Goal: Obtain resource: Download file/media

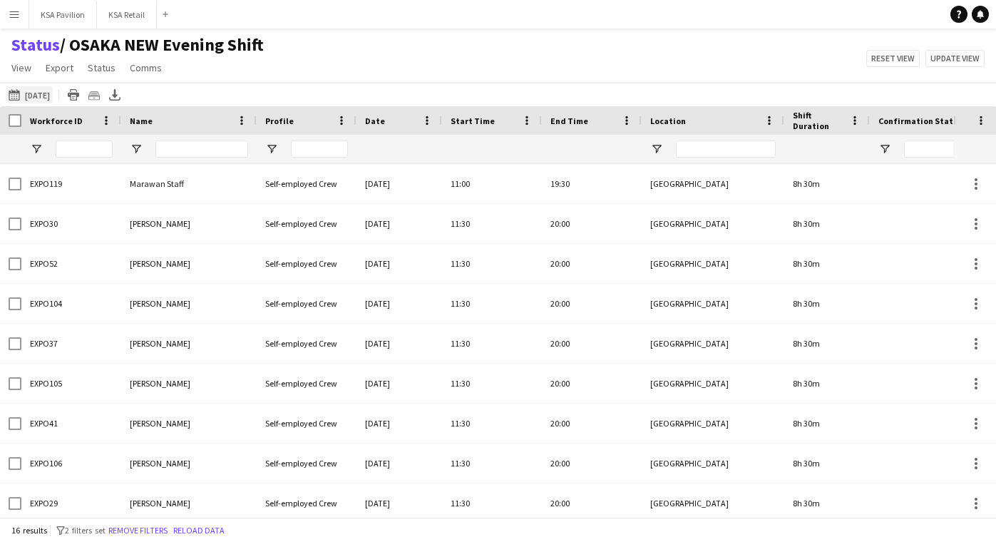
scroll to position [286, 0]
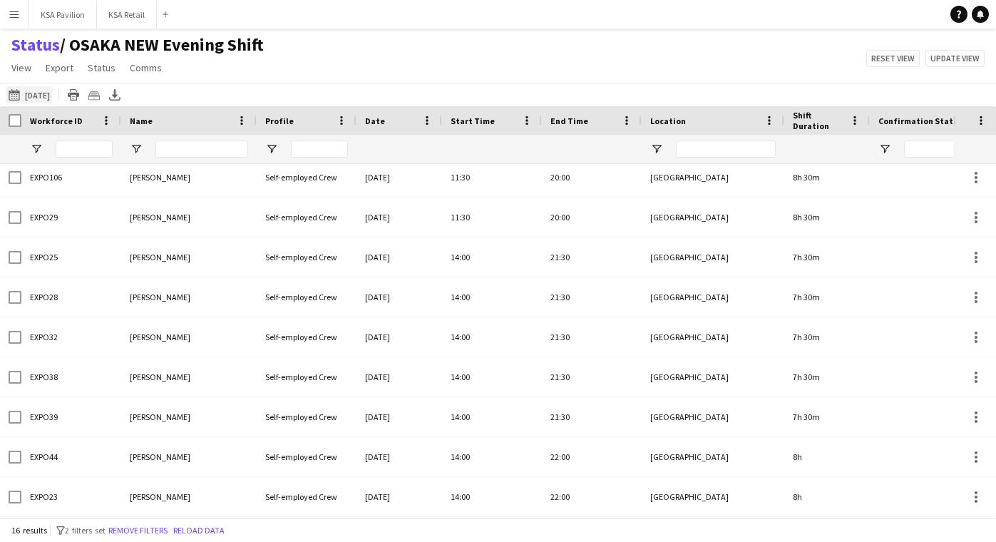
click at [34, 96] on button "23-09-2025 to 29-09-2025 Today" at bounding box center [29, 94] width 47 height 17
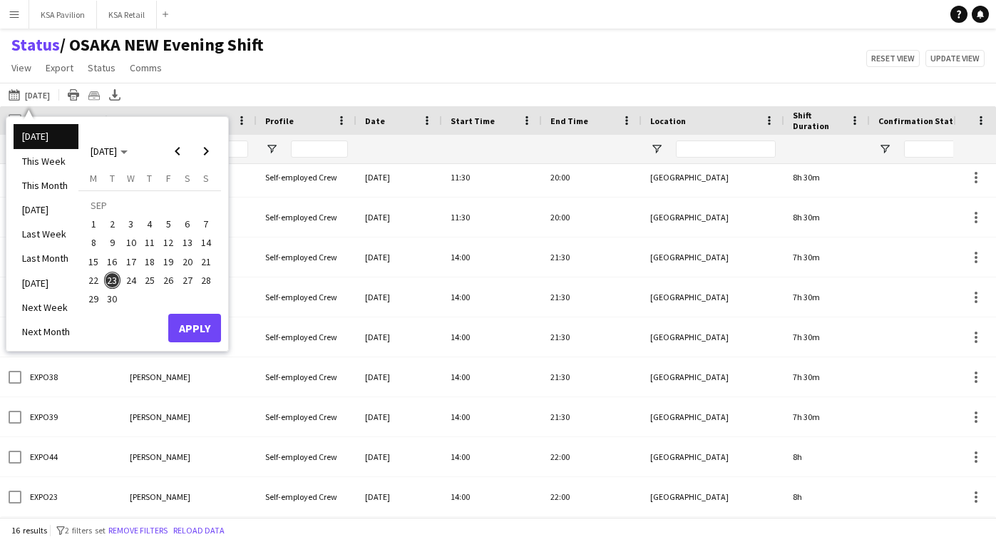
click at [111, 281] on span "23" at bounding box center [112, 280] width 17 height 17
click at [183, 330] on button "Apply" at bounding box center [194, 328] width 53 height 29
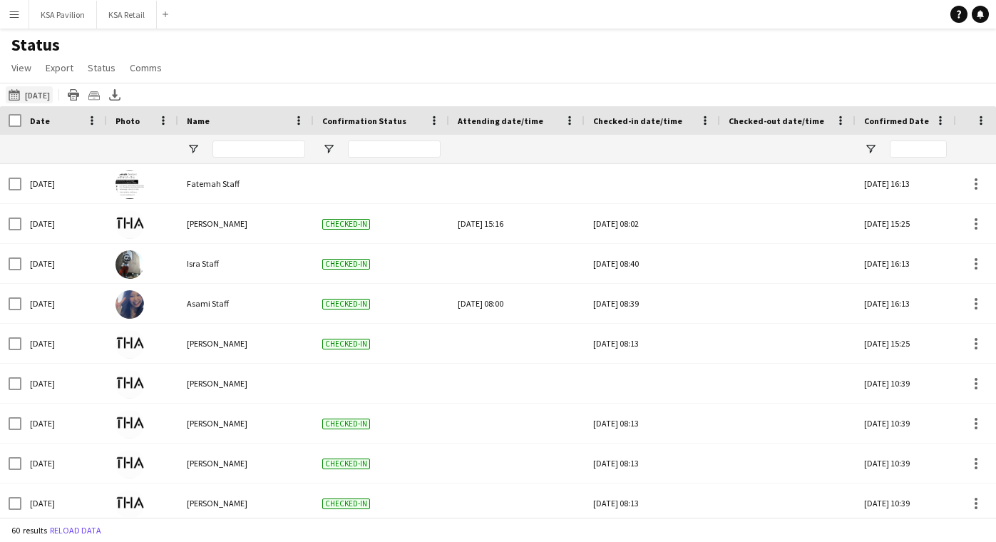
click at [34, 88] on button "[DATE] to [DATE] [DATE]" at bounding box center [29, 94] width 47 height 17
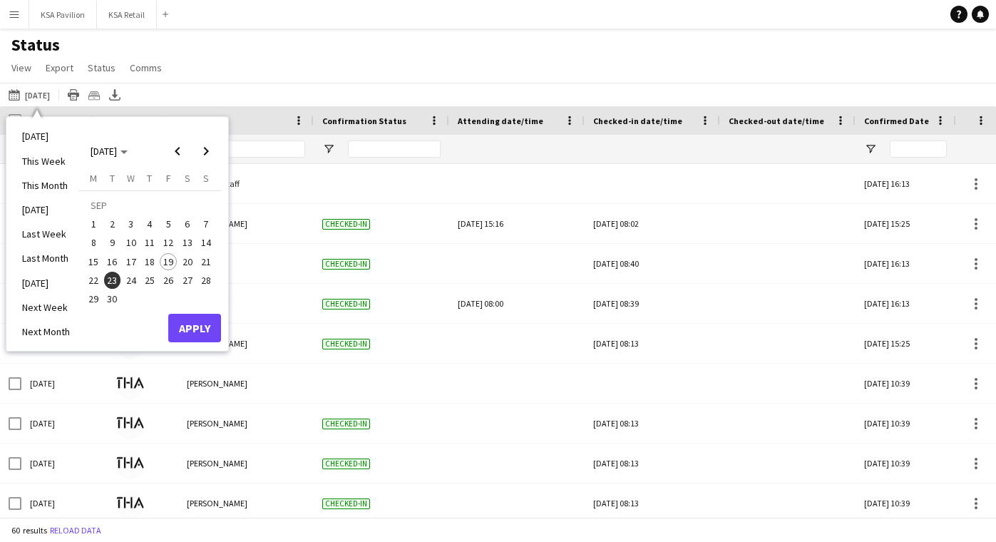
click at [113, 281] on span "23" at bounding box center [112, 280] width 17 height 17
click at [198, 331] on button "Apply" at bounding box center [194, 328] width 53 height 29
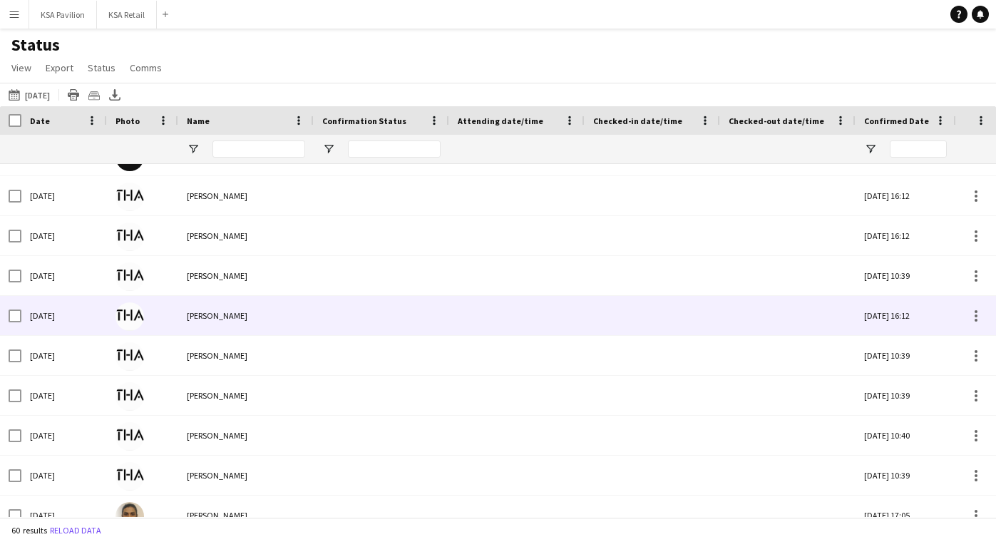
scroll to position [586, 0]
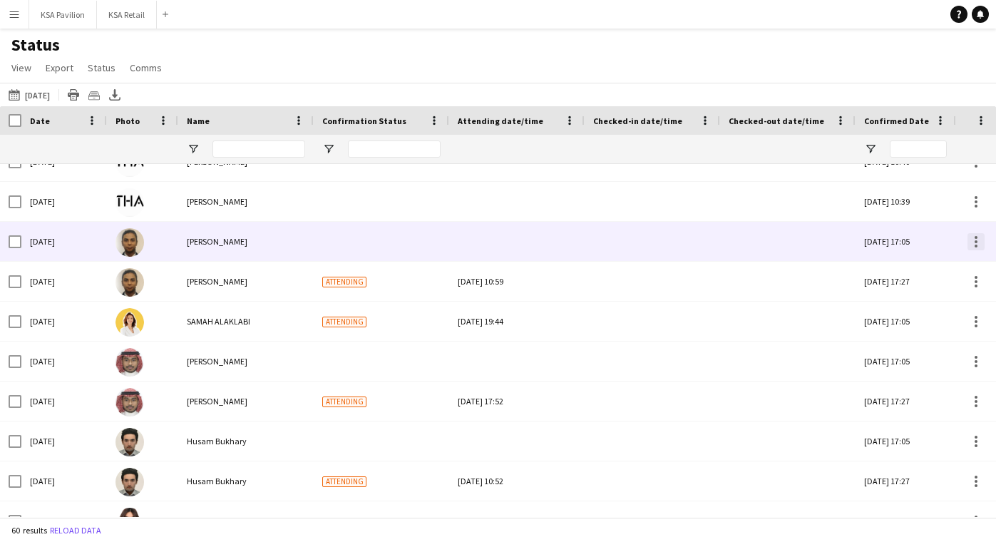
click at [976, 247] on div at bounding box center [976, 246] width 3 height 3
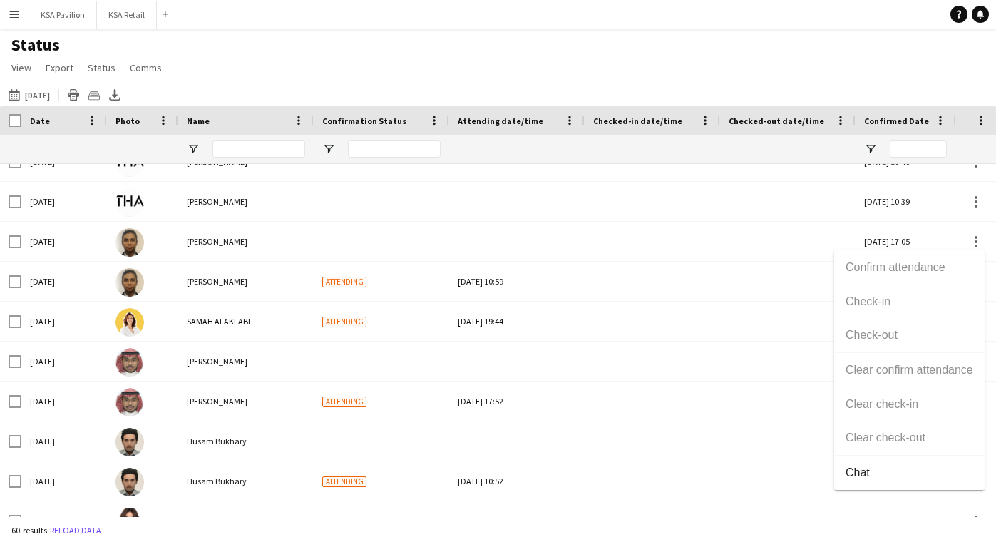
click at [931, 241] on div at bounding box center [498, 271] width 996 height 542
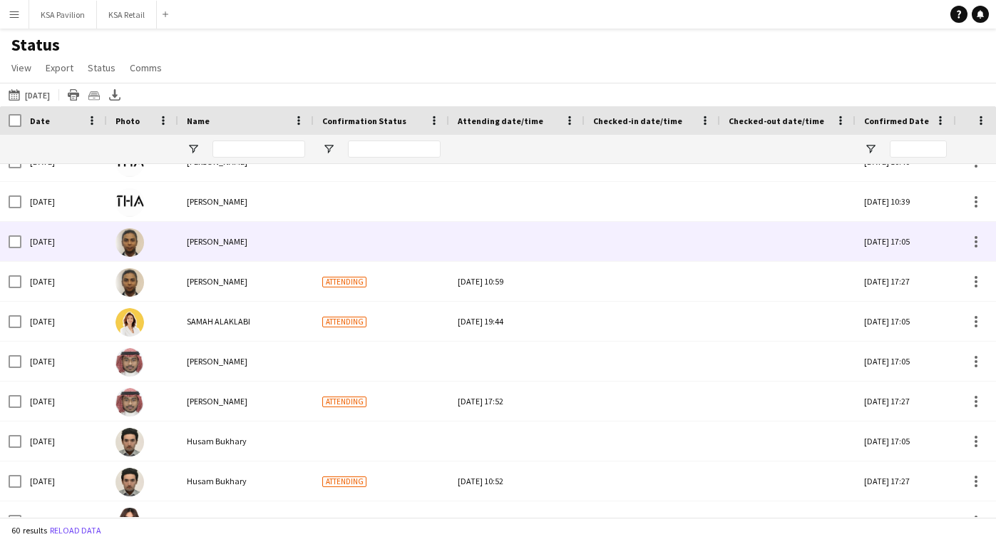
click at [931, 241] on div "[DATE] 17:05" at bounding box center [906, 241] width 100 height 39
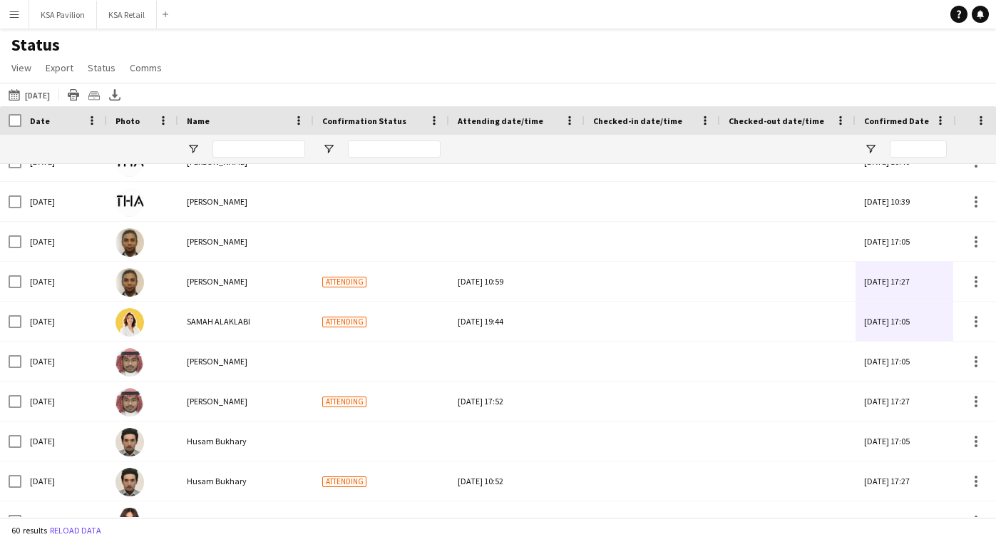
drag, startPoint x: 927, startPoint y: 245, endPoint x: 975, endPoint y: 350, distance: 116.2
click at [975, 350] on div "[DATE] [PERSON_NAME][DATE] 10:39 Confirmed EXPO41 [DATE] [PERSON_NAME] [DATE] 1…" at bounding box center [498, 340] width 996 height 353
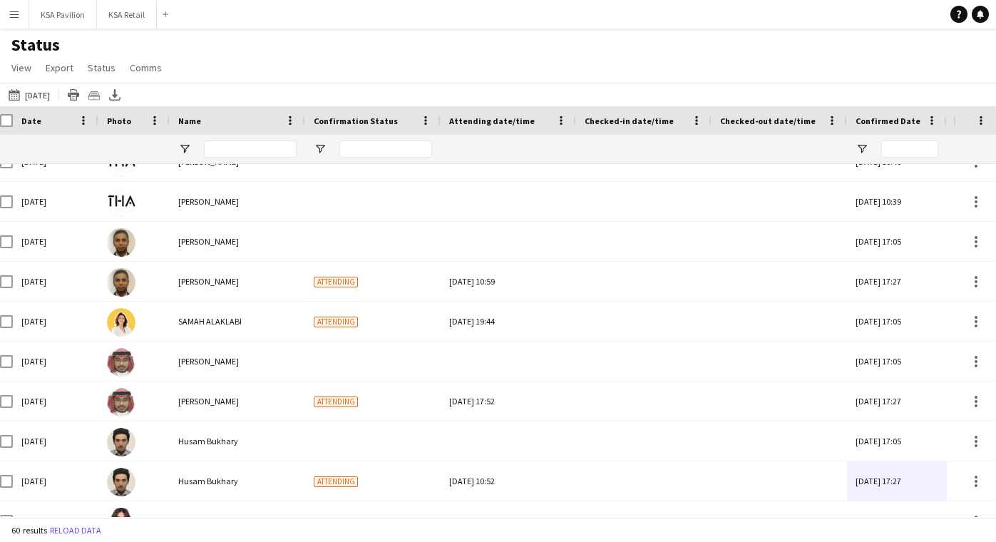
drag, startPoint x: 915, startPoint y: 435, endPoint x: 882, endPoint y: 476, distance: 52.8
drag, startPoint x: 922, startPoint y: 534, endPoint x: 964, endPoint y: 597, distance: 75.6
click at [964, 541] on html "Menu Boards Boards Boards All jobs Status Workforce Workforce My Workforce Recr…" at bounding box center [498, 271] width 996 height 542
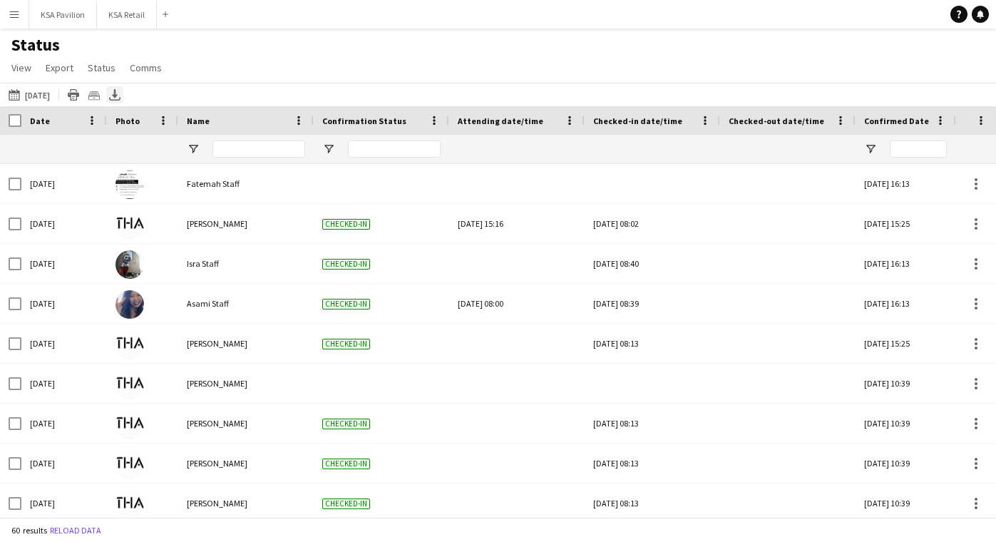
click at [121, 97] on icon "Export XLSX" at bounding box center [114, 94] width 11 height 11
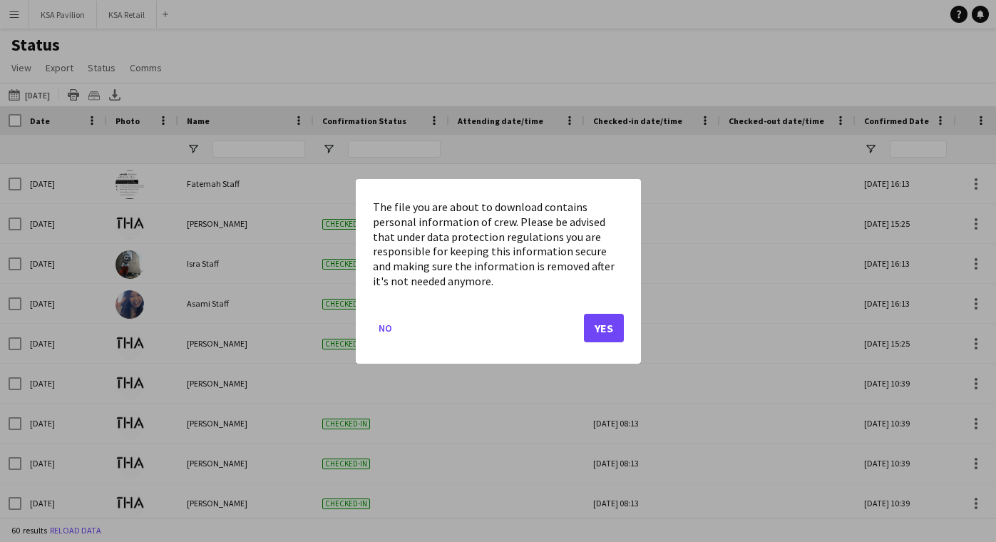
click at [592, 325] on button "Yes" at bounding box center [604, 327] width 40 height 29
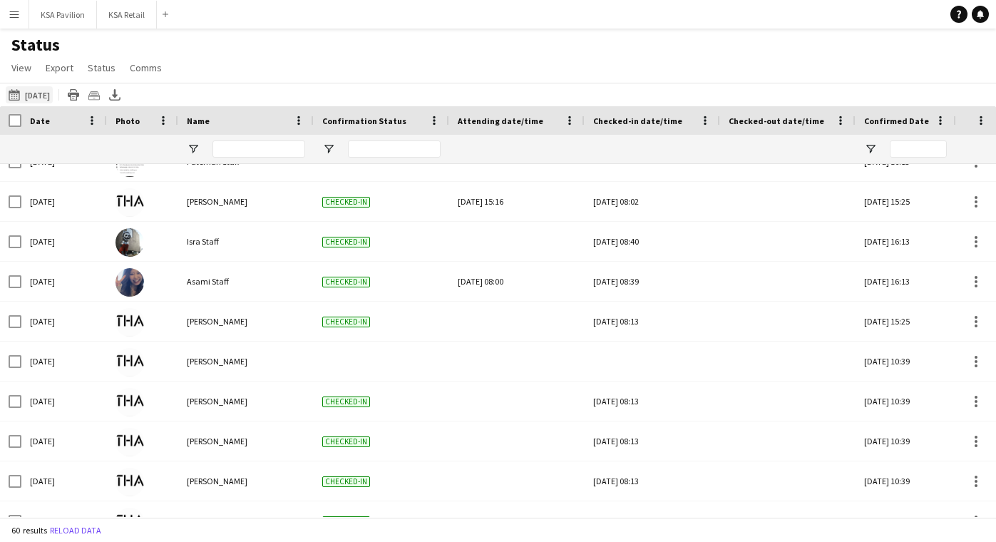
click at [44, 102] on button "[DATE] to [DATE] [DATE]" at bounding box center [29, 94] width 47 height 17
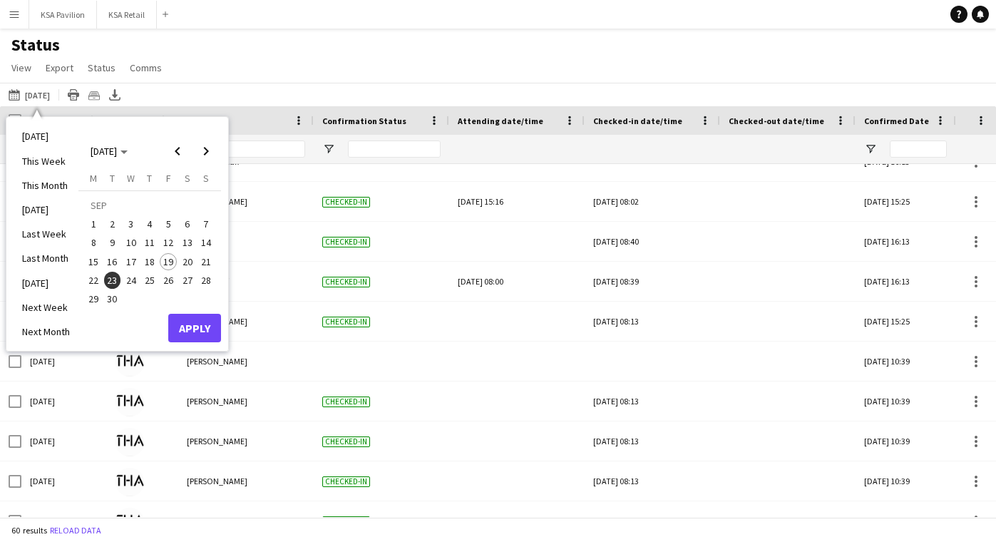
click at [116, 282] on span "23" at bounding box center [112, 280] width 17 height 17
click at [208, 324] on button "Apply" at bounding box center [194, 328] width 53 height 29
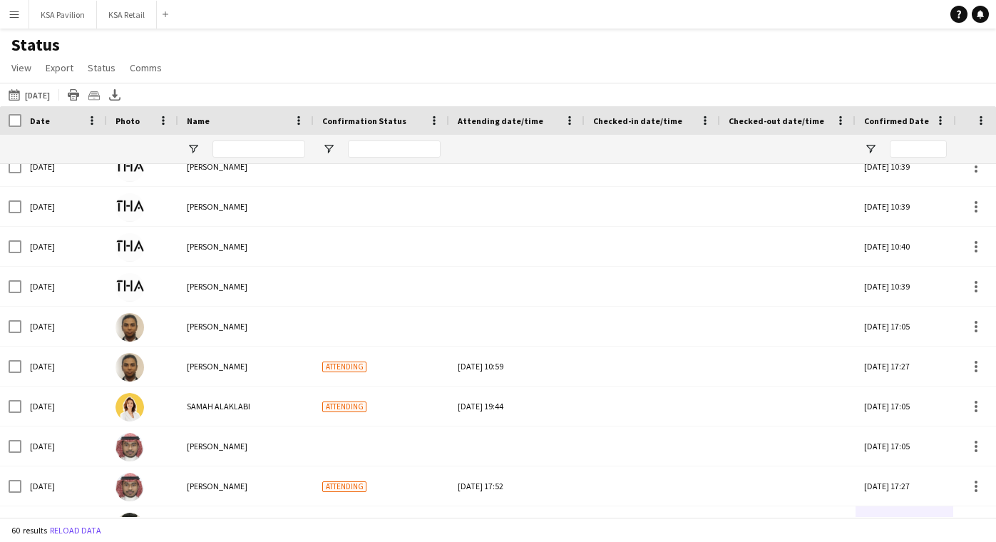
scroll to position [810, 0]
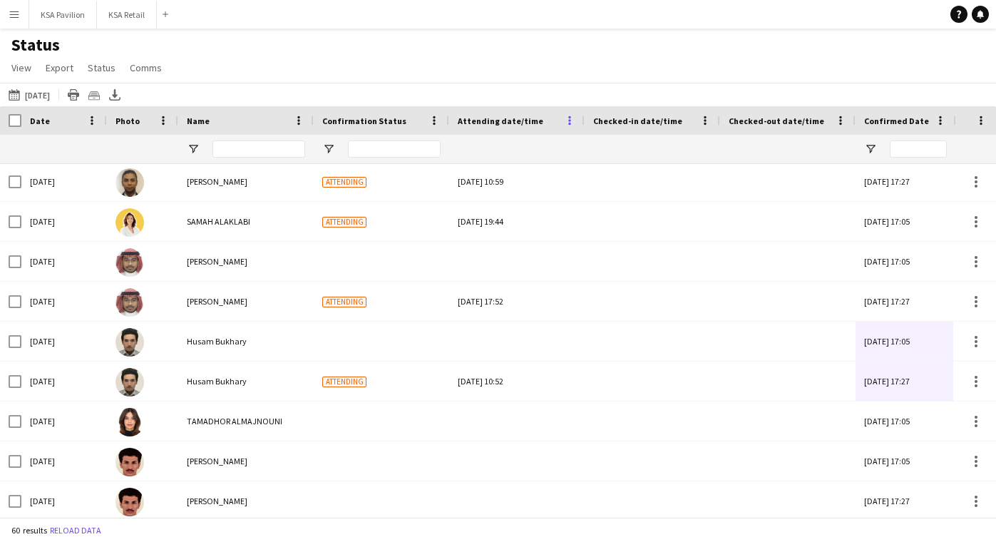
click at [571, 116] on span at bounding box center [569, 120] width 13 height 13
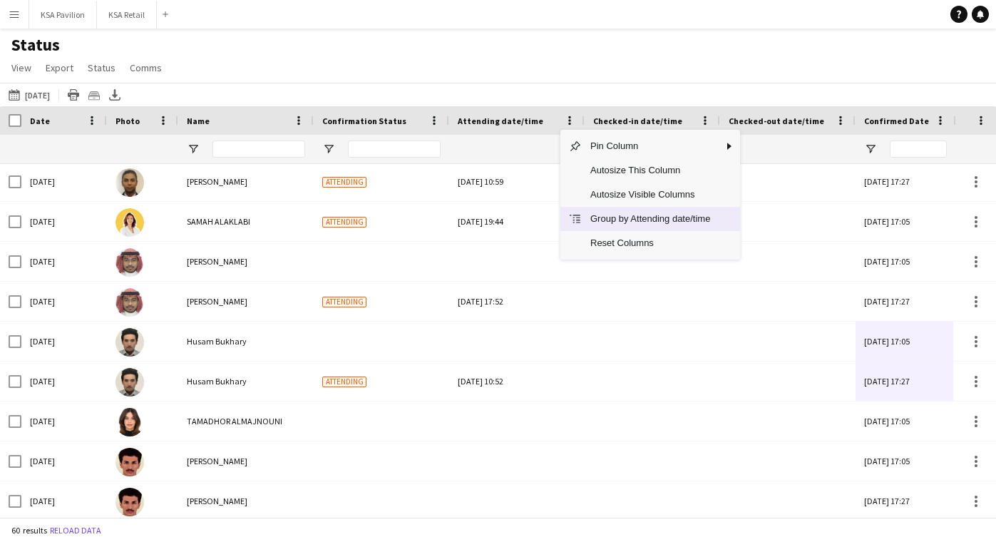
click at [601, 220] on span "Group by Attending date/time" at bounding box center [650, 219] width 137 height 24
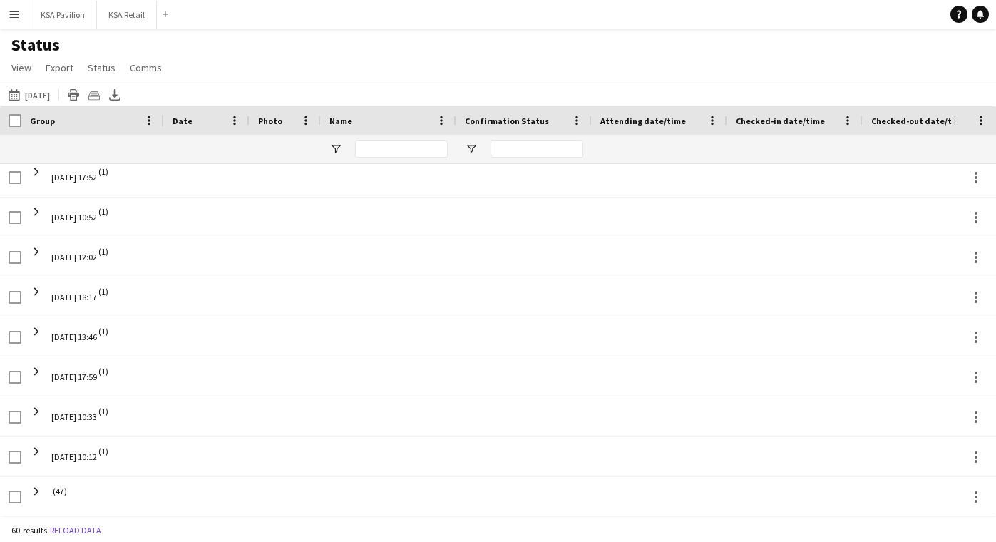
scroll to position [206, 0]
click at [515, 122] on span "Confirmation Status" at bounding box center [507, 121] width 84 height 11
click at [554, 116] on span at bounding box center [559, 120] width 13 height 13
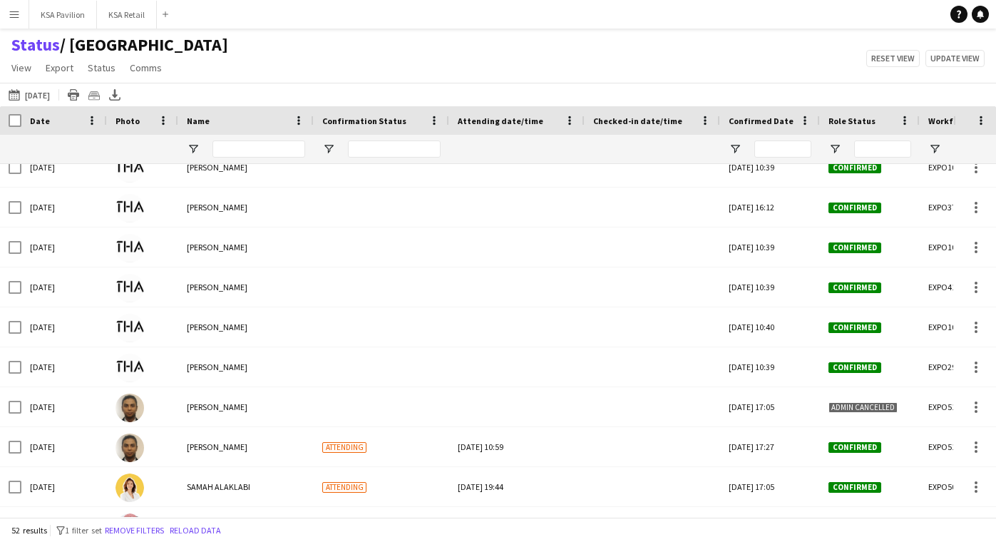
scroll to position [386, 0]
